Goal: Task Accomplishment & Management: Manage account settings

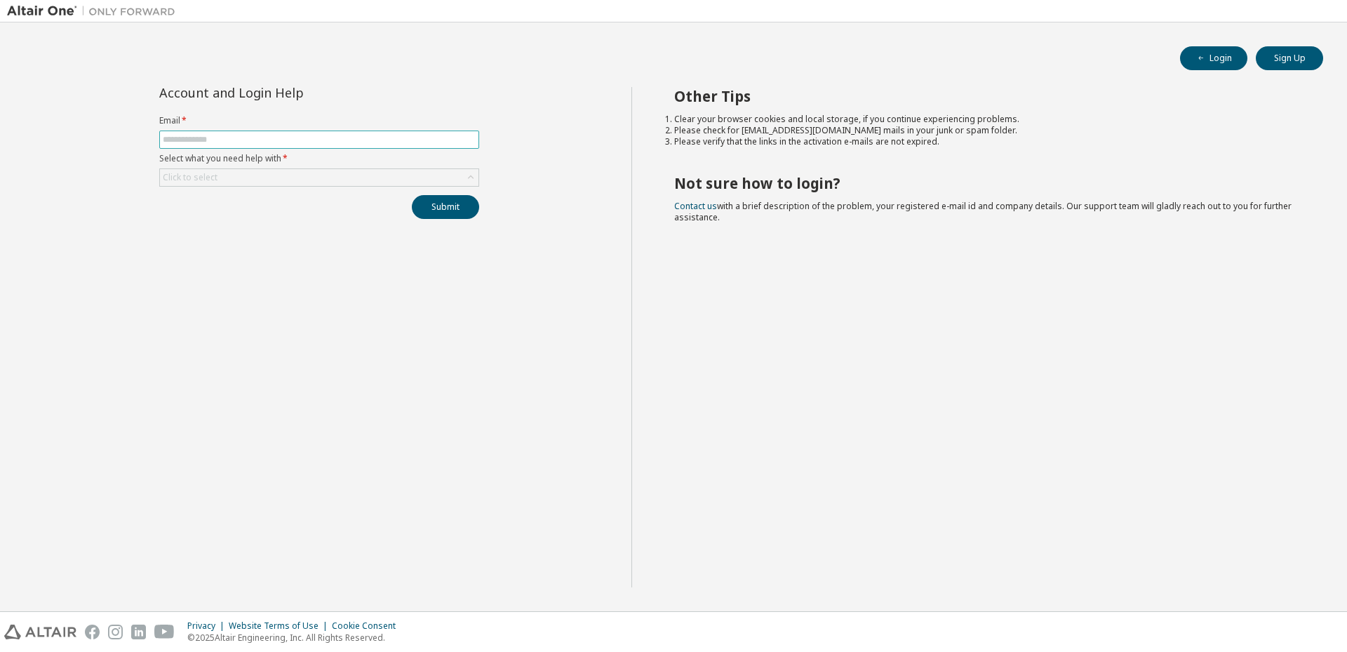
click at [260, 143] on input "text" at bounding box center [319, 139] width 313 height 11
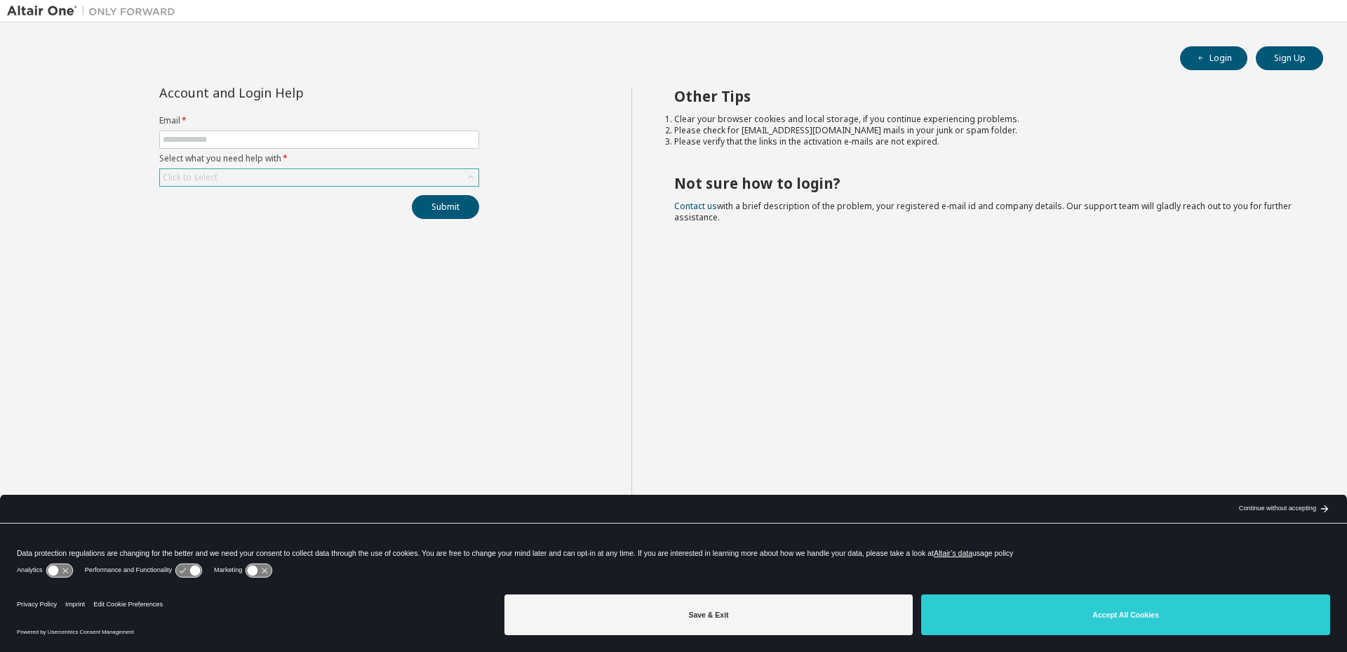
click at [241, 178] on div "Click to select" at bounding box center [319, 177] width 319 height 17
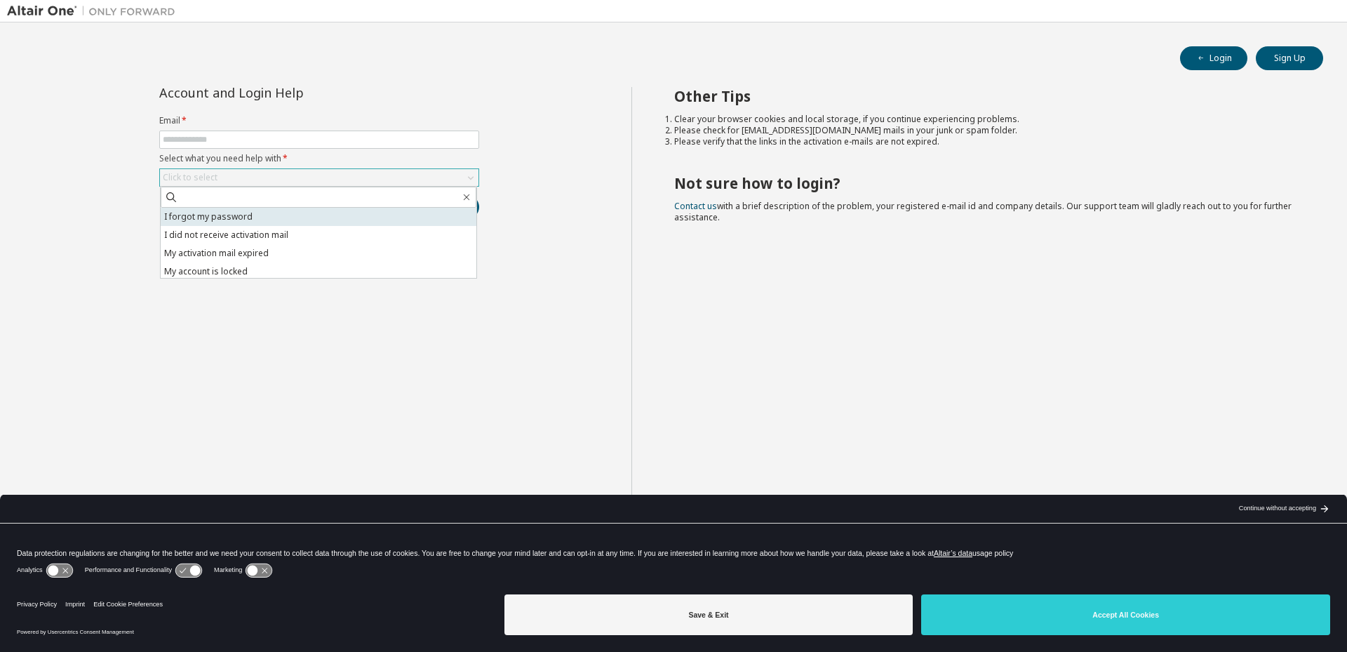
click at [255, 219] on li "I forgot my password" at bounding box center [319, 217] width 316 height 18
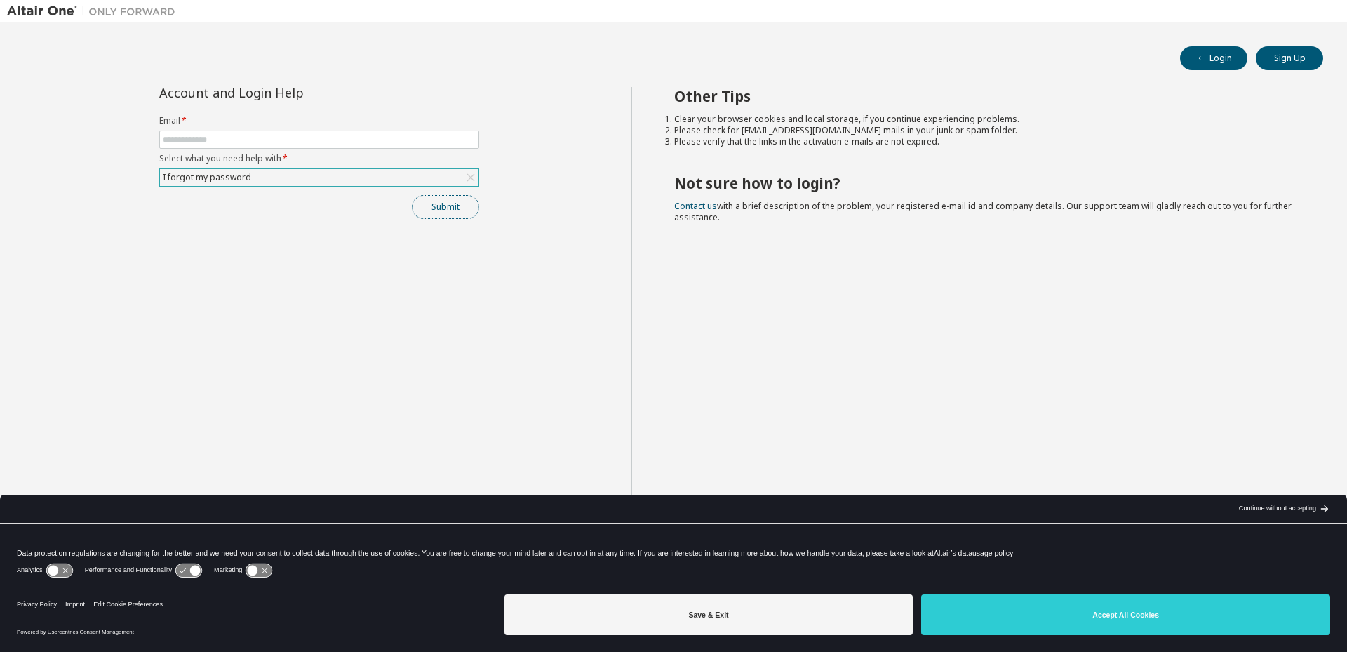
click at [472, 211] on button "Submit" at bounding box center [445, 207] width 67 height 24
click at [266, 136] on input "text" at bounding box center [319, 139] width 313 height 11
type input "**********"
click at [447, 207] on button "Submit" at bounding box center [445, 207] width 67 height 24
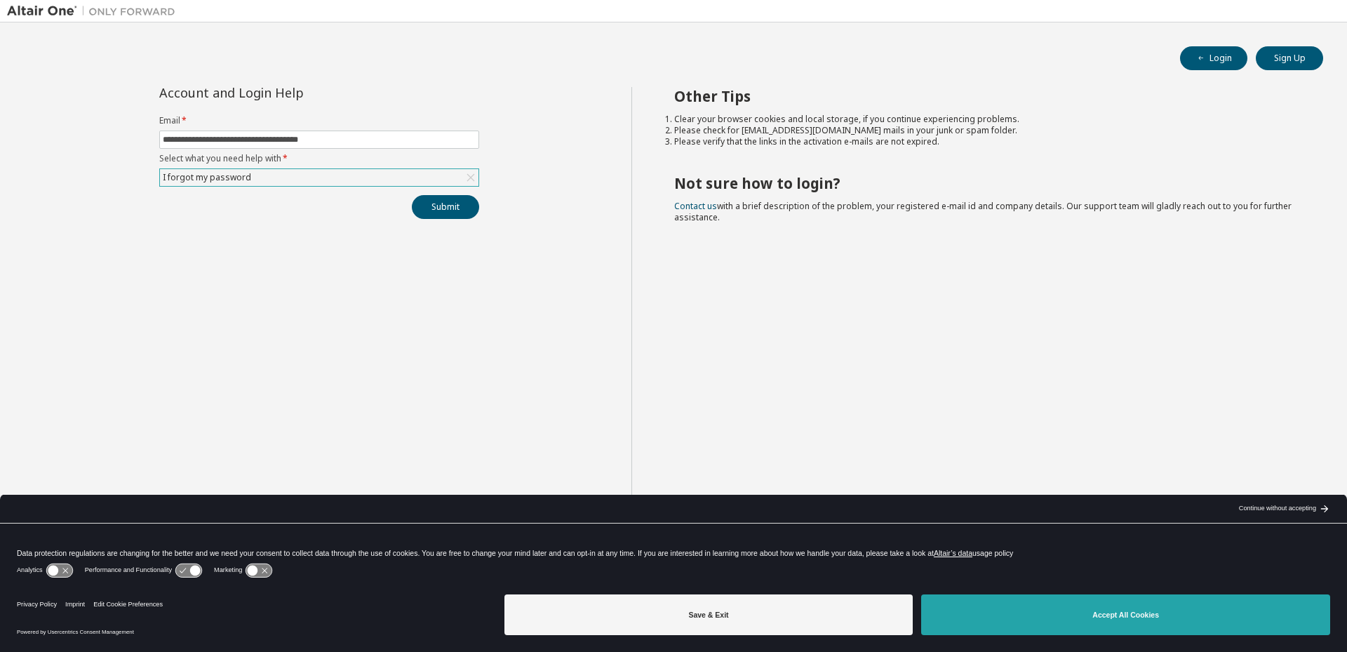
click at [1126, 617] on button "Accept All Cookies" at bounding box center [1125, 614] width 409 height 41
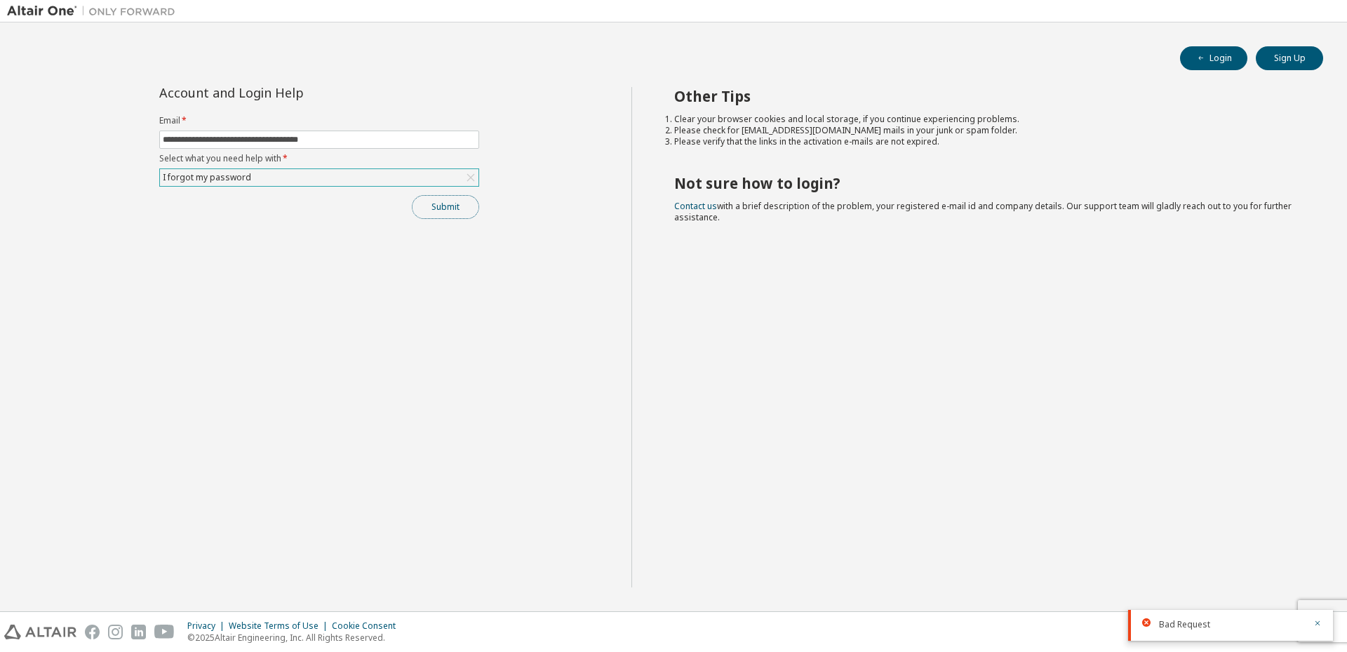
click at [449, 206] on button "Submit" at bounding box center [445, 207] width 67 height 24
click at [1322, 586] on div "Bad Request" at bounding box center [1230, 583] width 205 height 31
click at [1325, 621] on div "Bad Request" at bounding box center [1230, 625] width 205 height 31
click at [1321, 620] on icon "button" at bounding box center [1318, 623] width 8 height 8
click at [1318, 618] on button "button" at bounding box center [1318, 624] width 8 height 13
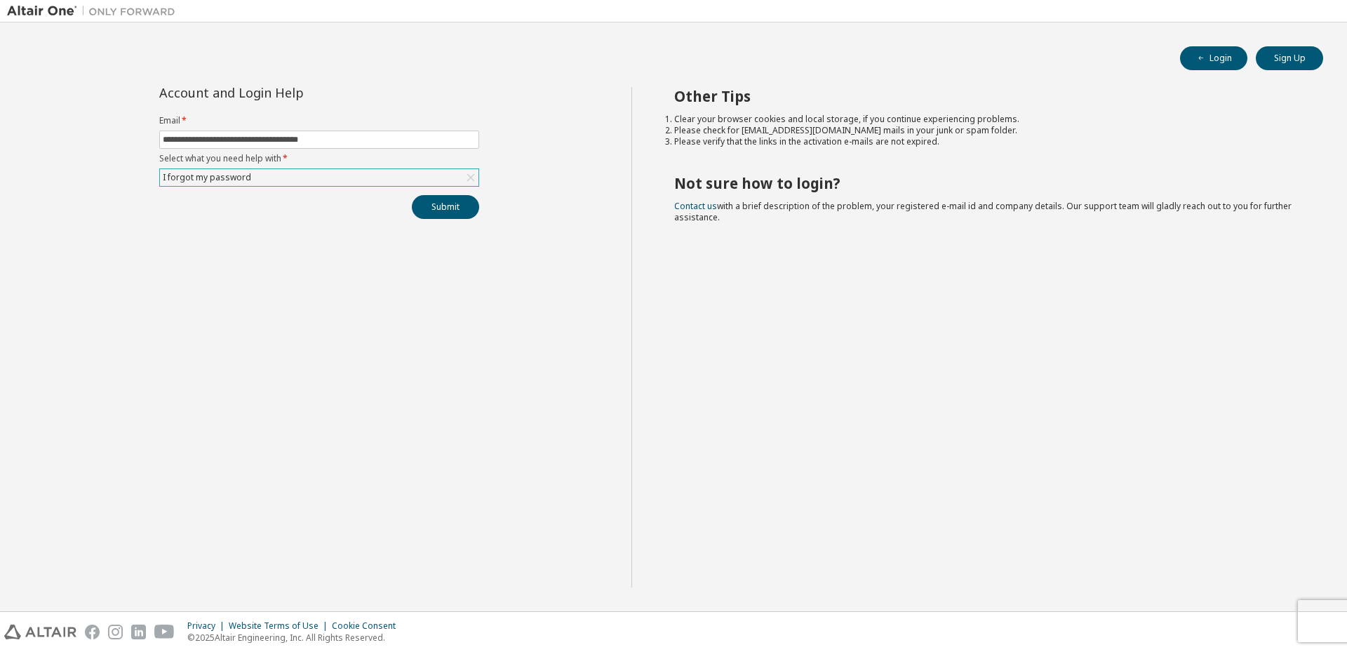
click at [1318, 618] on div "Privacy Website Terms of Use Cookie Consent © 2025 Altair Engineering, Inc. All…" at bounding box center [673, 632] width 1347 height 40
click at [334, 403] on div "**********" at bounding box center [319, 337] width 624 height 500
click at [1228, 60] on button "Login" at bounding box center [1213, 58] width 67 height 24
